Goal: Task Accomplishment & Management: Manage account settings

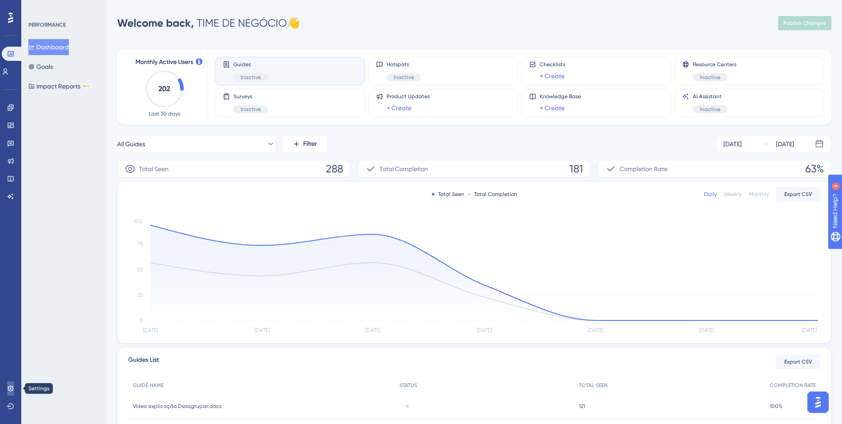
click at [12, 385] on icon at bounding box center [10, 388] width 7 height 7
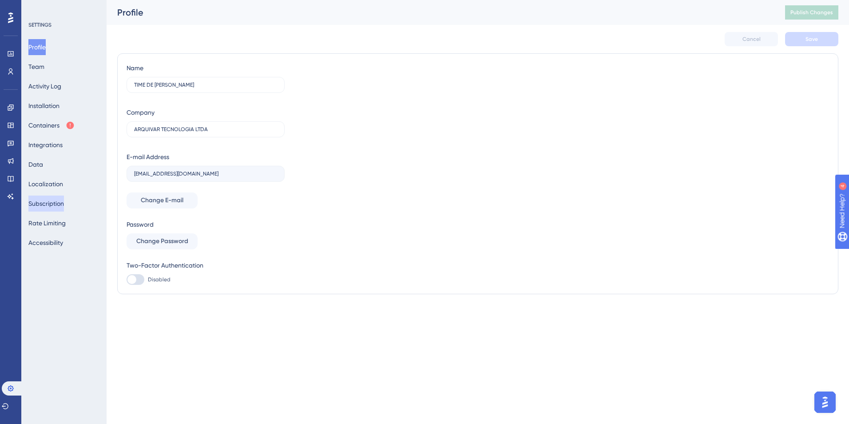
click at [62, 197] on button "Subscription" at bounding box center [46, 203] width 36 height 16
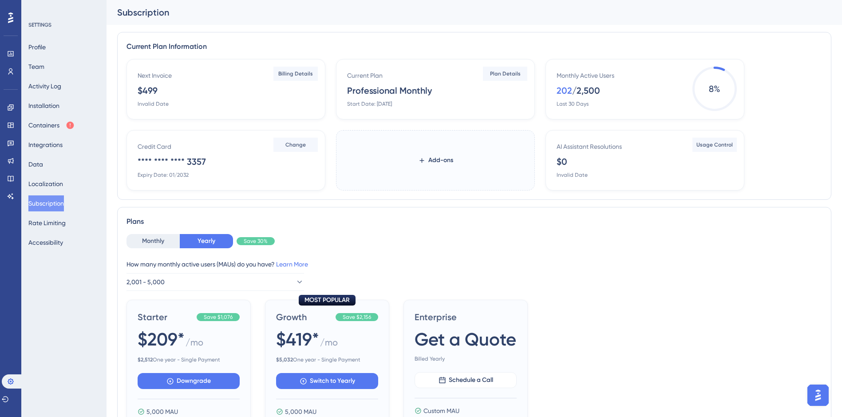
drag, startPoint x: 139, startPoint y: 89, endPoint x: 158, endPoint y: 91, distance: 18.7
click at [158, 91] on div "Next Invoice $499 Invalid Date" at bounding box center [228, 88] width 180 height 37
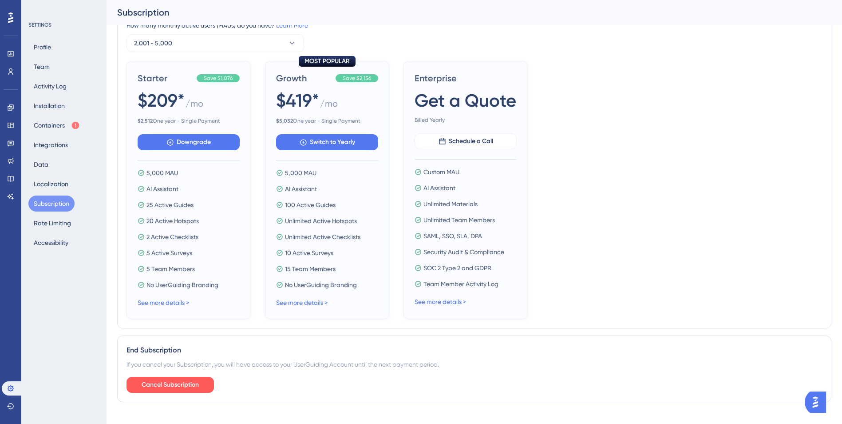
scroll to position [260, 0]
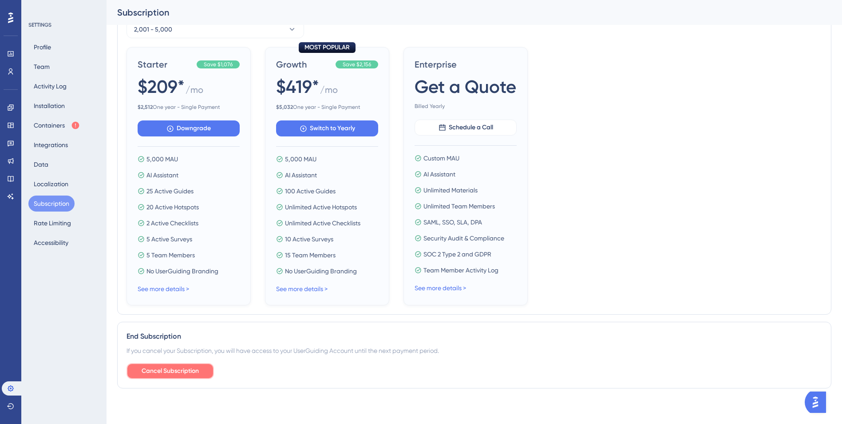
click at [188, 372] on span "Cancel Subscription" at bounding box center [170, 371] width 57 height 11
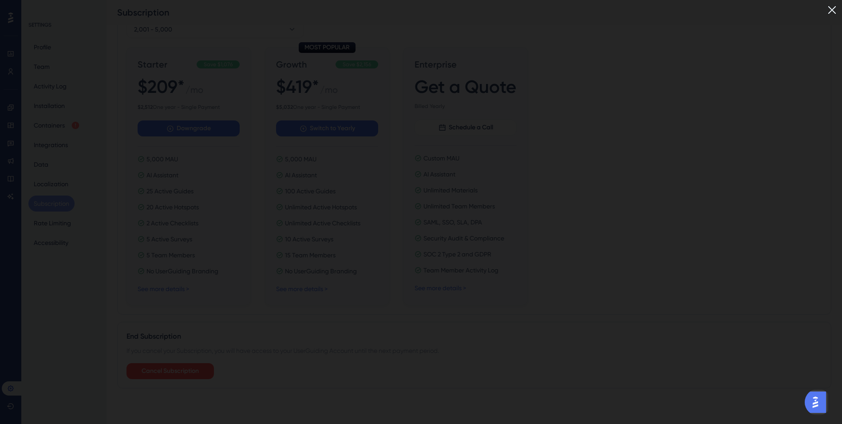
click at [837, 10] on img at bounding box center [832, 10] width 15 height 15
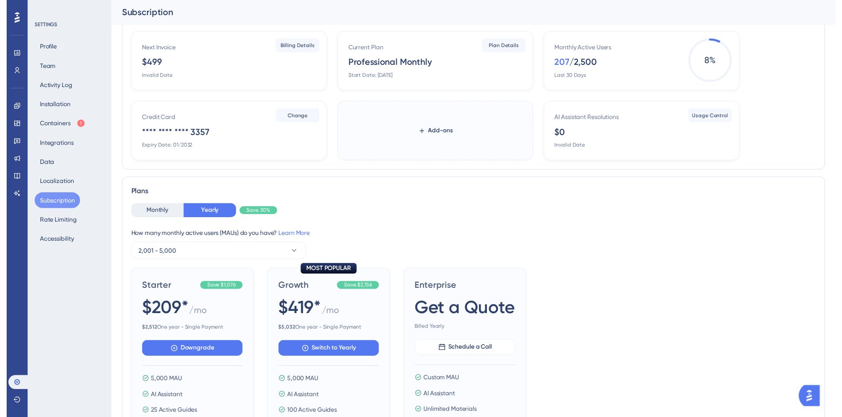
scroll to position [0, 0]
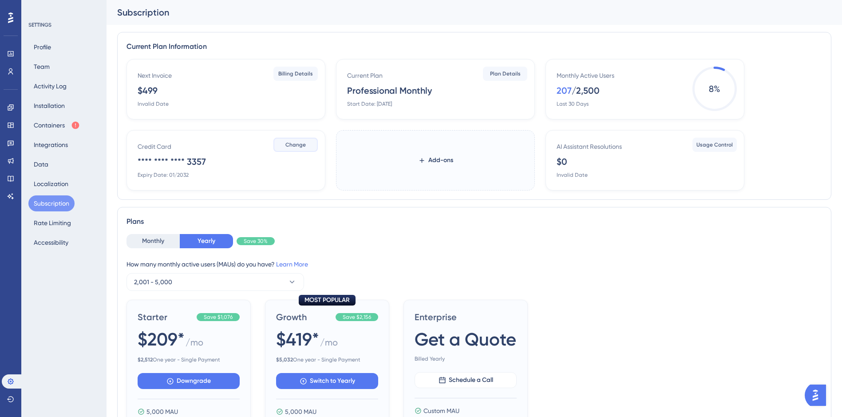
click at [300, 143] on span "Change" at bounding box center [296, 144] width 20 height 7
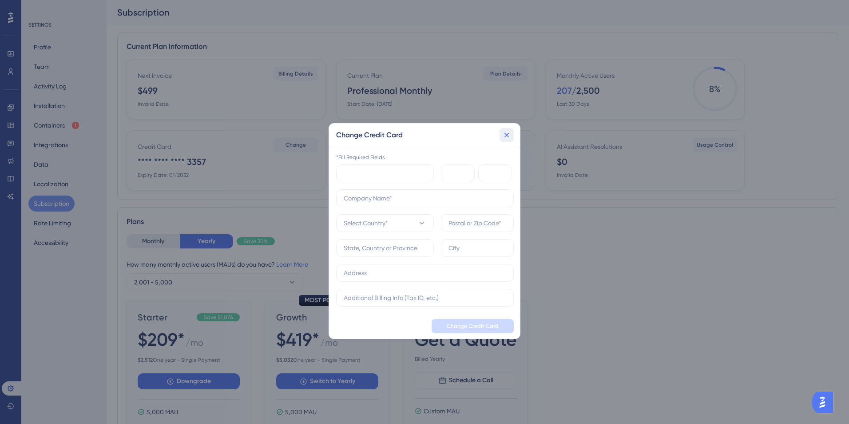
click at [507, 141] on button at bounding box center [507, 135] width 14 height 14
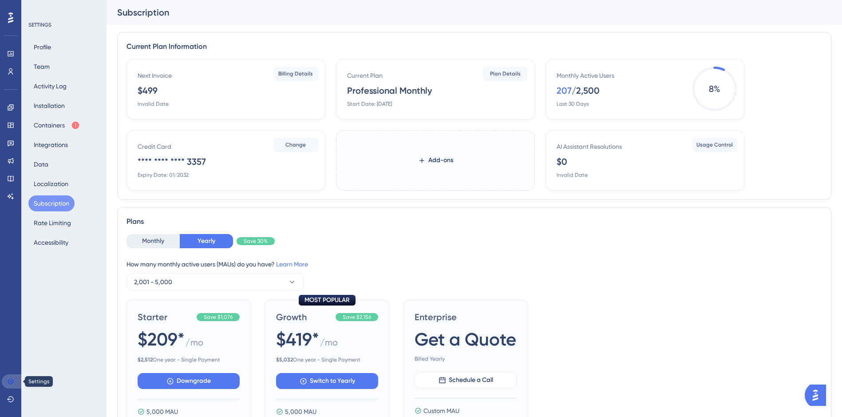
click at [12, 383] on icon at bounding box center [11, 381] width 6 height 6
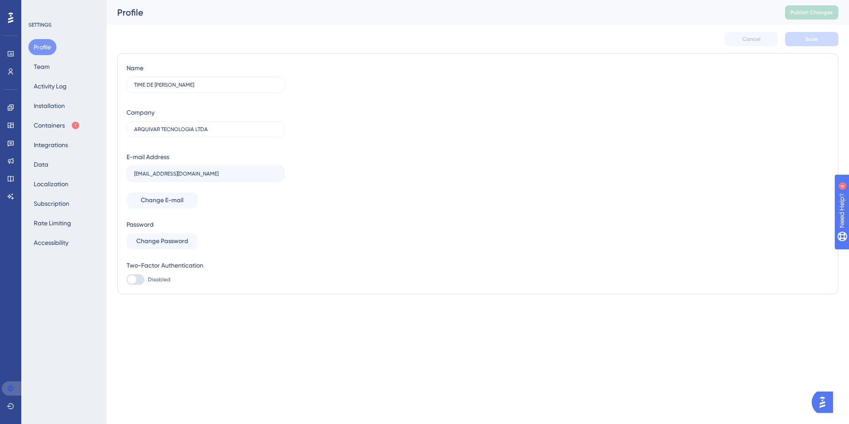
click at [11, 388] on icon at bounding box center [10, 388] width 7 height 7
click at [9, 65] on link at bounding box center [11, 71] width 18 height 14
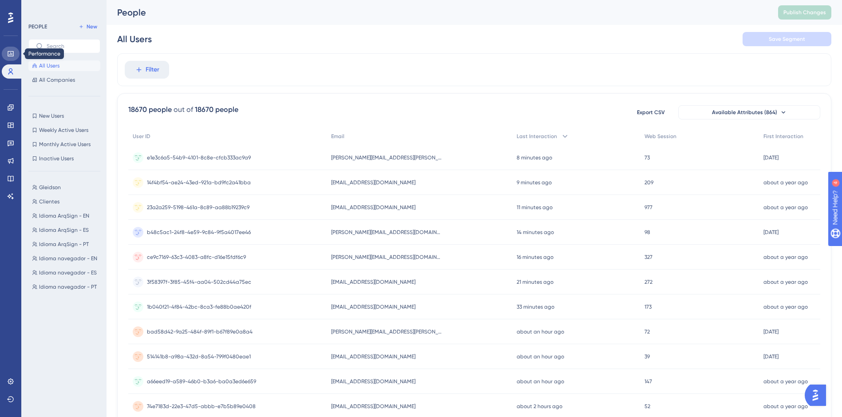
click at [15, 51] on link at bounding box center [11, 54] width 18 height 14
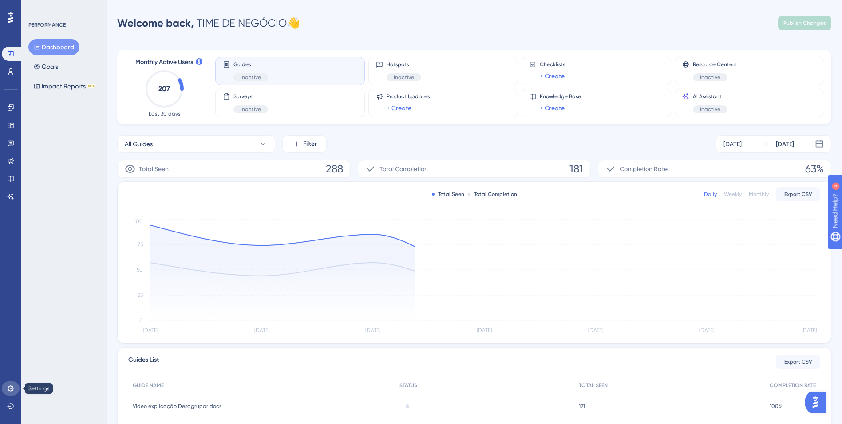
click at [9, 392] on link at bounding box center [11, 388] width 18 height 14
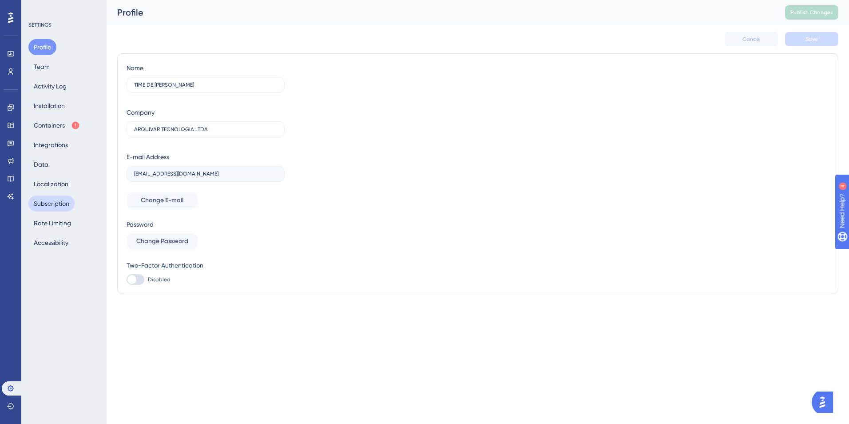
click at [52, 210] on button "Subscription" at bounding box center [51, 203] width 46 height 16
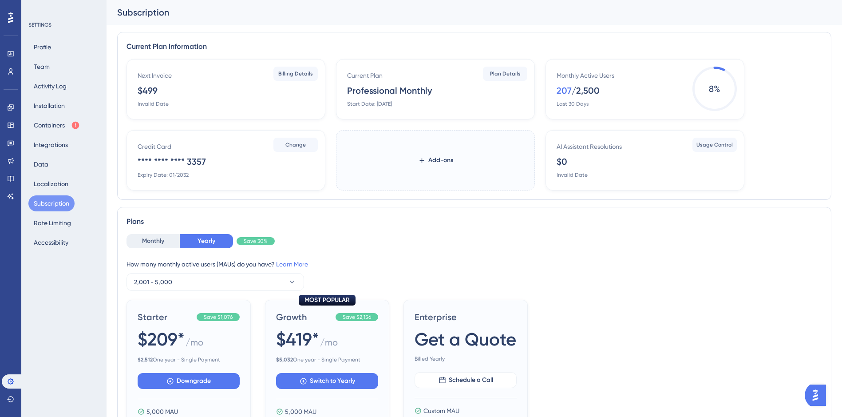
click at [288, 15] on div "Subscription" at bounding box center [463, 12] width 692 height 12
